Goal: Transaction & Acquisition: Subscribe to service/newsletter

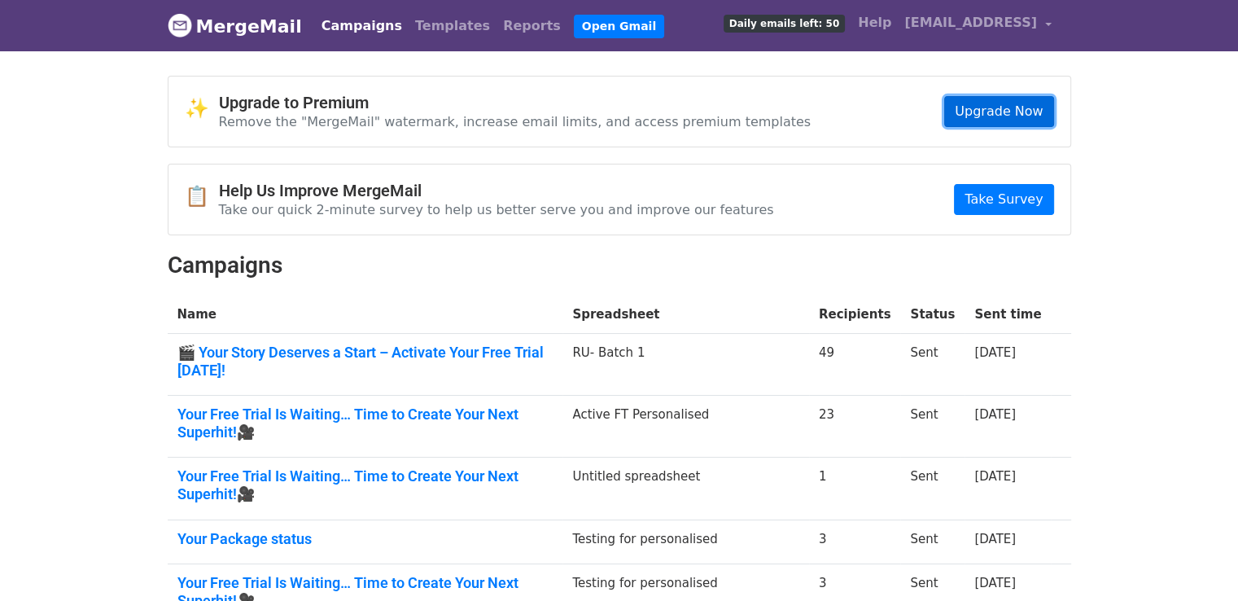
click at [1009, 115] on link "Upgrade Now" at bounding box center [998, 111] width 109 height 31
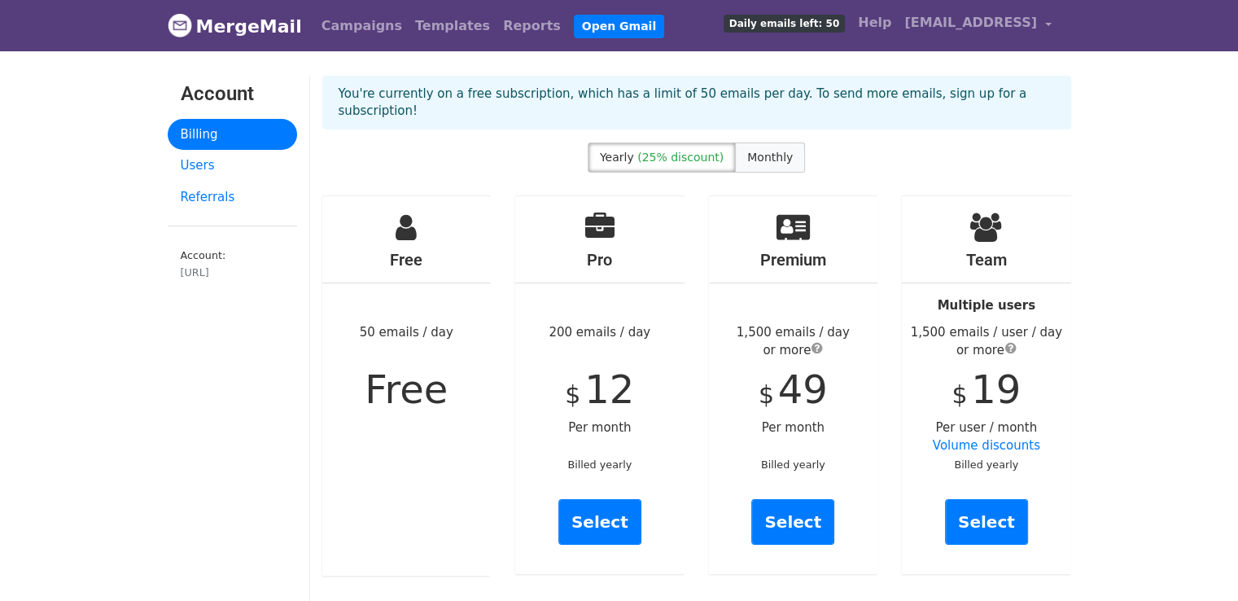
click at [772, 151] on span "Monthly" at bounding box center [770, 157] width 46 height 13
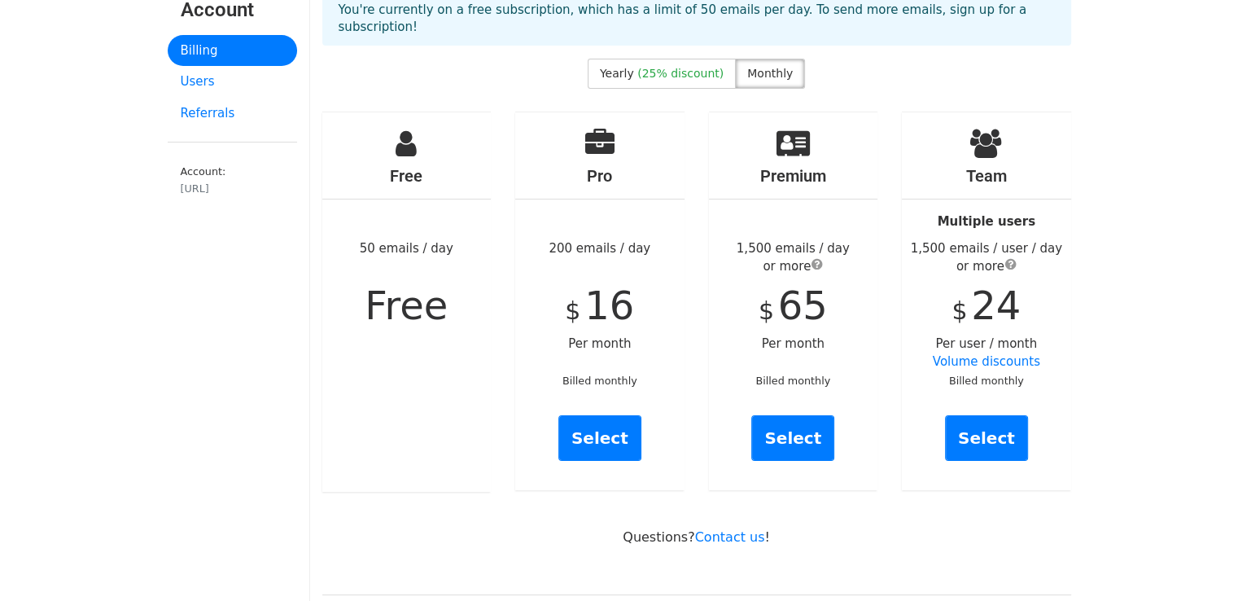
scroll to position [85, 0]
drag, startPoint x: 557, startPoint y: 225, endPoint x: 605, endPoint y: 231, distance: 48.4
click at [605, 231] on div "Pro 200 emails / day $ 16 Per month Billed monthly Select" at bounding box center [599, 301] width 169 height 378
drag, startPoint x: 748, startPoint y: 222, endPoint x: 778, endPoint y: 222, distance: 30.1
click at [778, 238] on div "1,500 emails / day or more" at bounding box center [793, 256] width 169 height 37
